Goal: Task Accomplishment & Management: Manage account settings

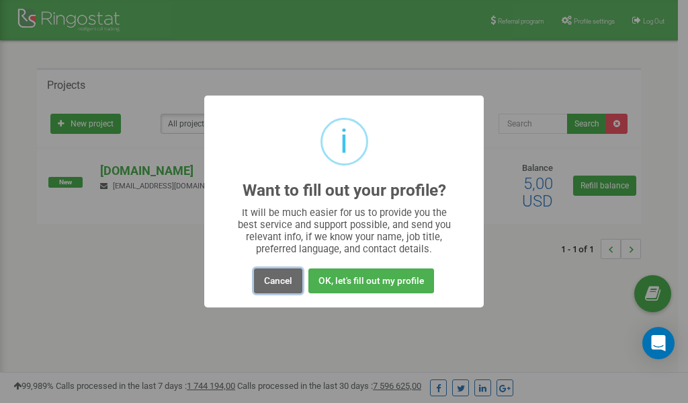
click at [280, 280] on button "Cancel" at bounding box center [278, 280] width 48 height 25
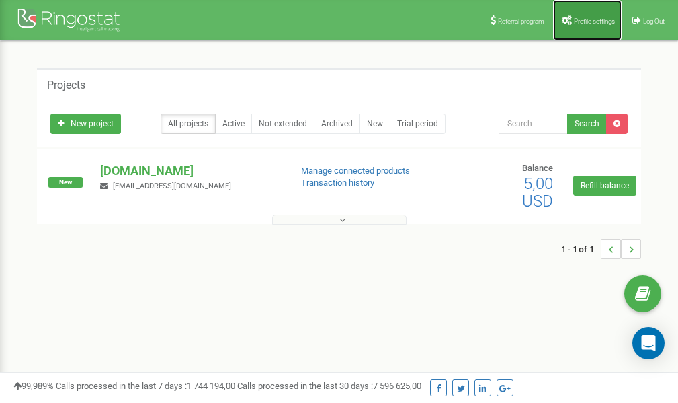
click at [587, 20] on span "Profile settings" at bounding box center [594, 20] width 41 height 7
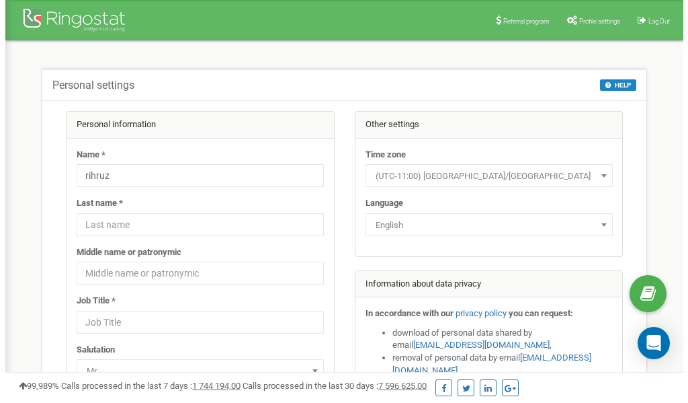
scroll to position [67, 0]
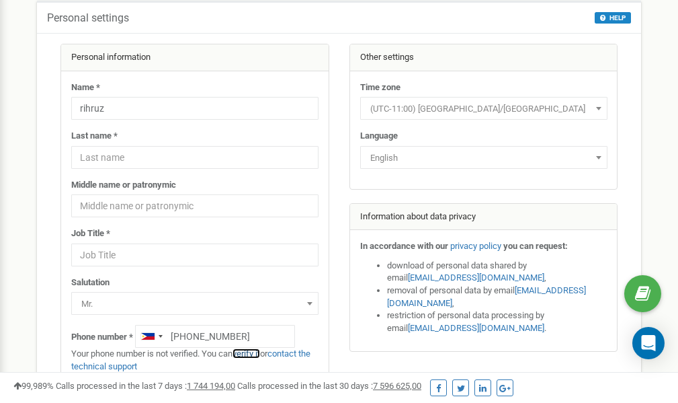
click at [251, 352] on link "verify it" at bounding box center [247, 353] width 28 height 10
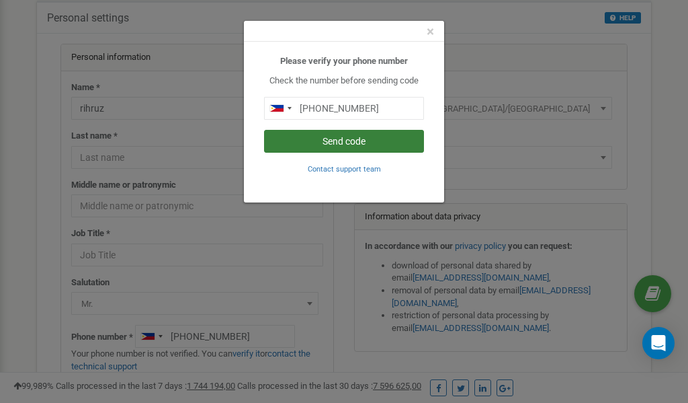
click at [366, 139] on button "Send code" at bounding box center [344, 141] width 160 height 23
